Goal: Check status: Check status

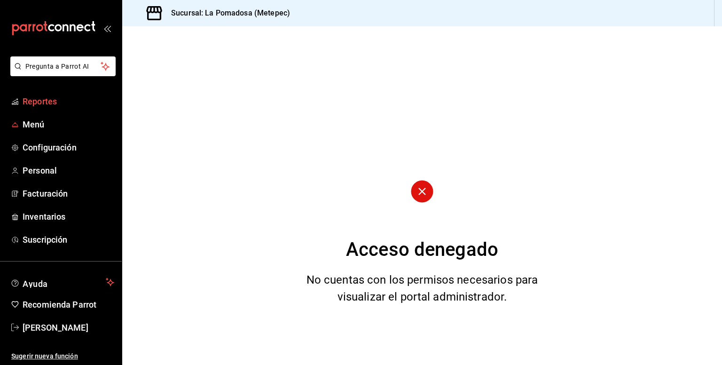
click at [45, 104] on span "Reportes" at bounding box center [69, 101] width 92 height 13
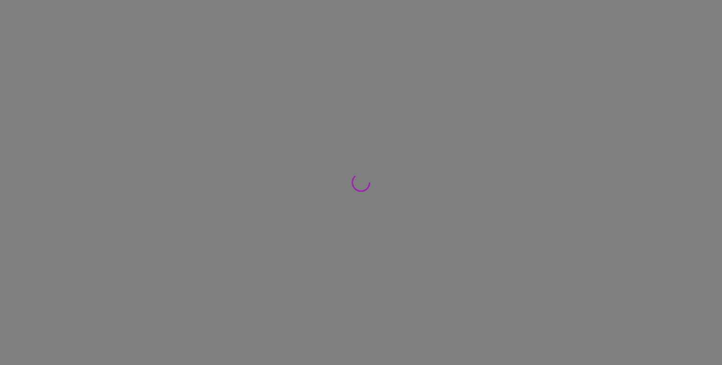
click at [41, 97] on div at bounding box center [361, 182] width 722 height 365
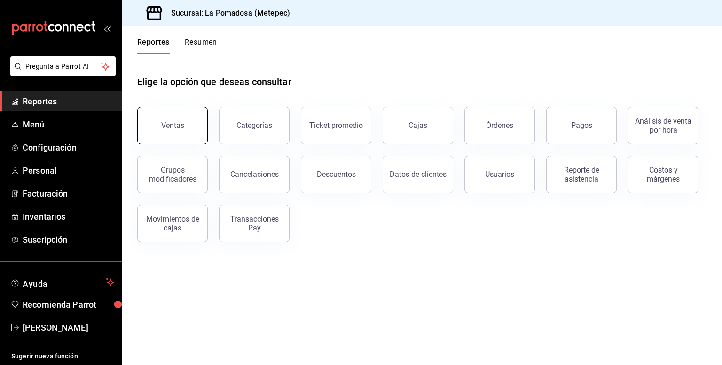
click at [200, 124] on button "Ventas" at bounding box center [172, 126] width 71 height 38
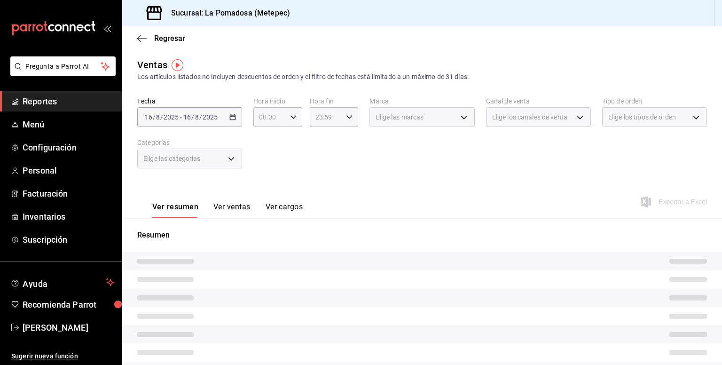
click at [235, 117] on div "[DATE] [DATE] - [DATE] [DATE]" at bounding box center [189, 117] width 105 height 20
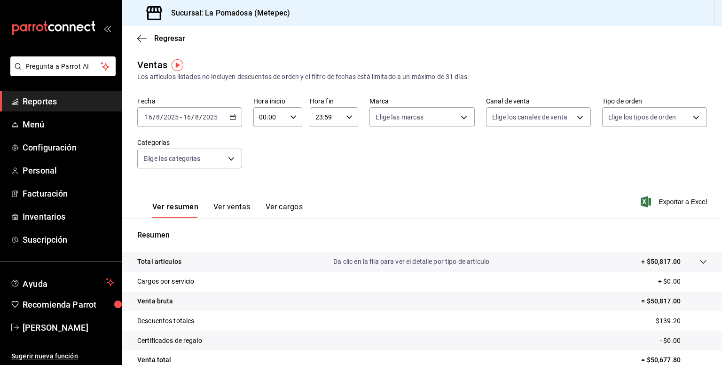
click at [231, 117] on \(Stroke\) "button" at bounding box center [232, 116] width 5 height 0
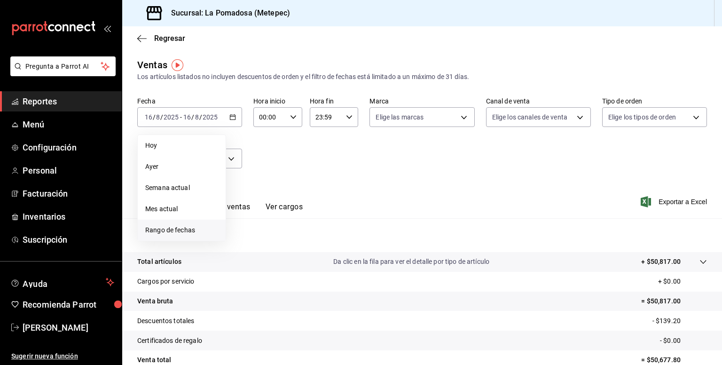
click at [177, 233] on span "Rango de fechas" at bounding box center [181, 230] width 73 height 10
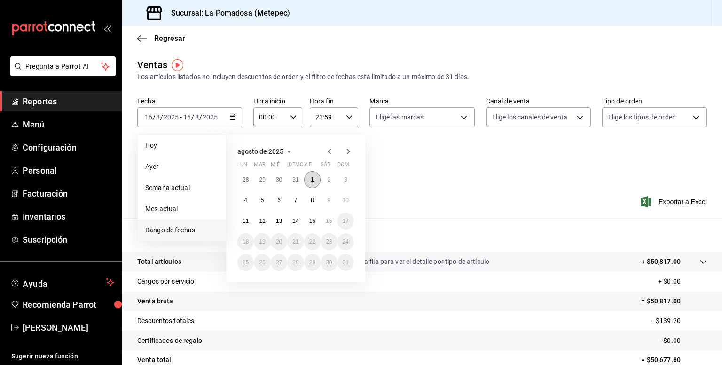
click at [312, 178] on abbr "1" at bounding box center [312, 179] width 3 height 7
click at [329, 224] on button "16" at bounding box center [329, 220] width 16 height 17
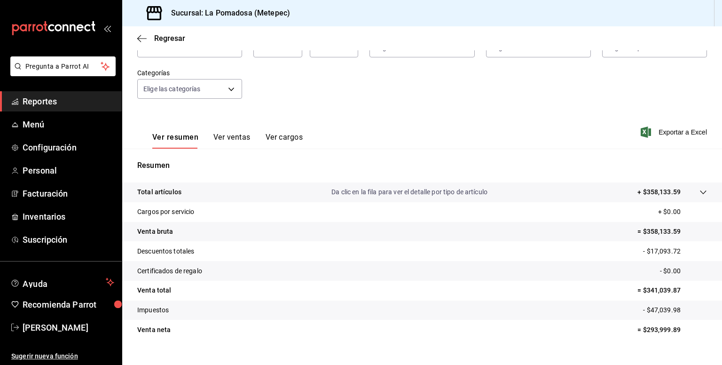
scroll to position [86, 0]
